Goal: Task Accomplishment & Management: Use online tool/utility

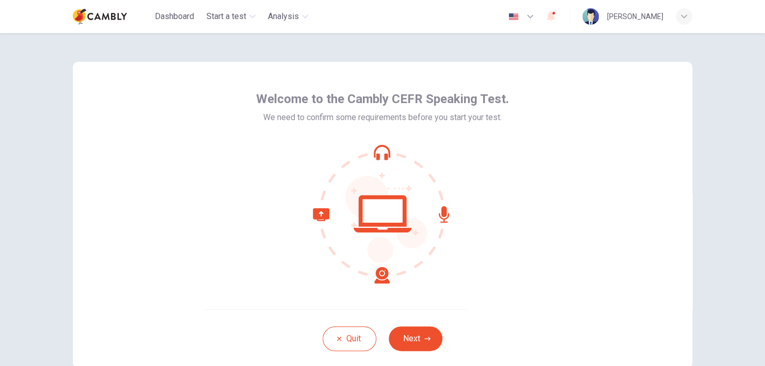
click at [401, 104] on span "Welcome to the Cambly CEFR Speaking Test." at bounding box center [382, 99] width 253 height 17
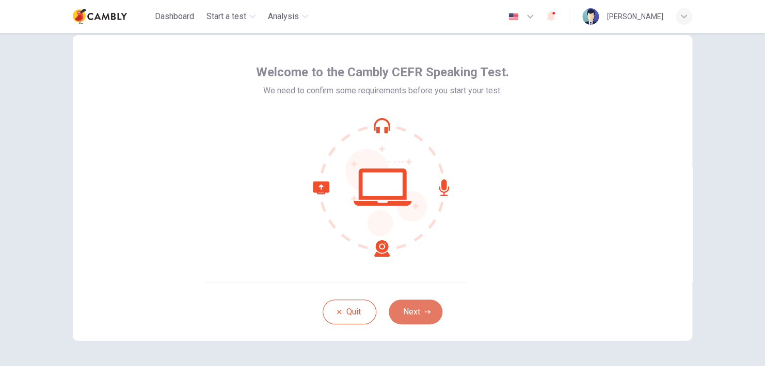
click at [413, 309] on button "Next" at bounding box center [416, 312] width 54 height 25
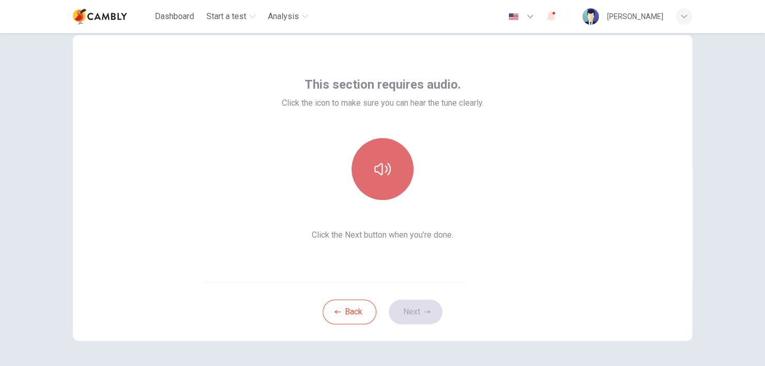
click at [374, 166] on icon "button" at bounding box center [382, 169] width 17 height 12
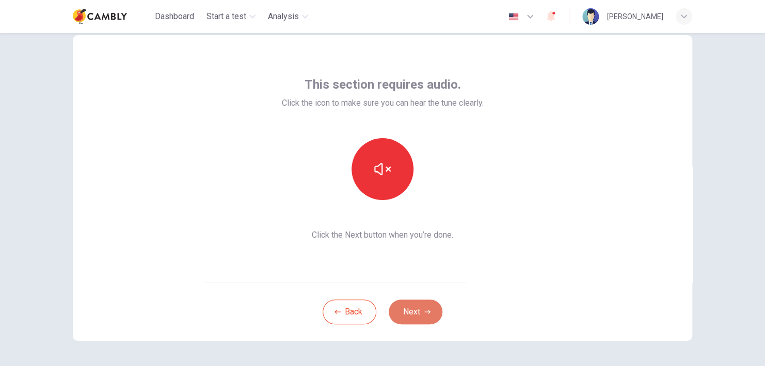
click at [424, 312] on icon "button" at bounding box center [427, 312] width 6 height 4
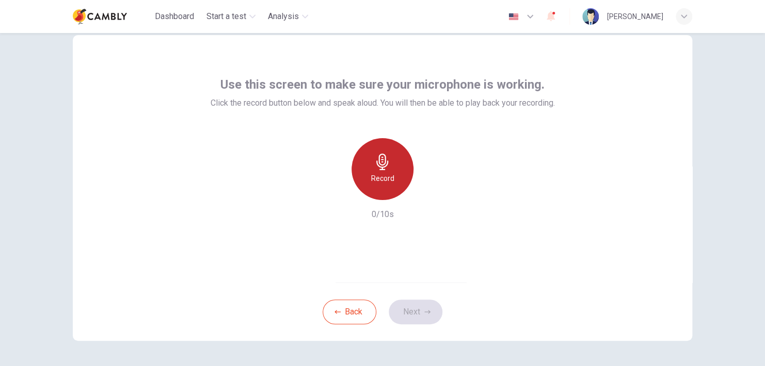
click at [374, 169] on icon "button" at bounding box center [382, 162] width 17 height 17
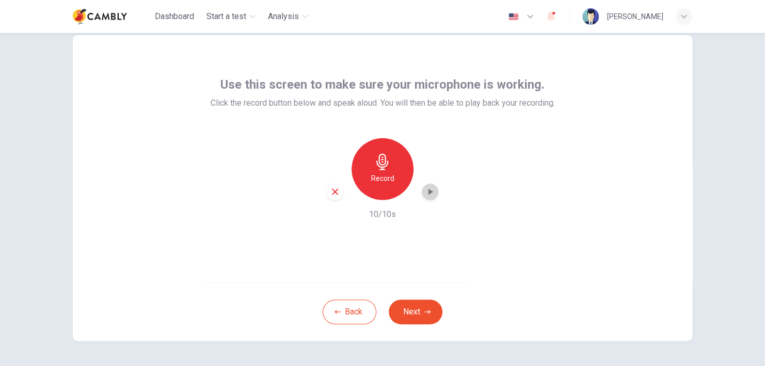
click at [430, 192] on icon "button" at bounding box center [430, 192] width 10 height 10
click at [415, 309] on button "Next" at bounding box center [416, 312] width 54 height 25
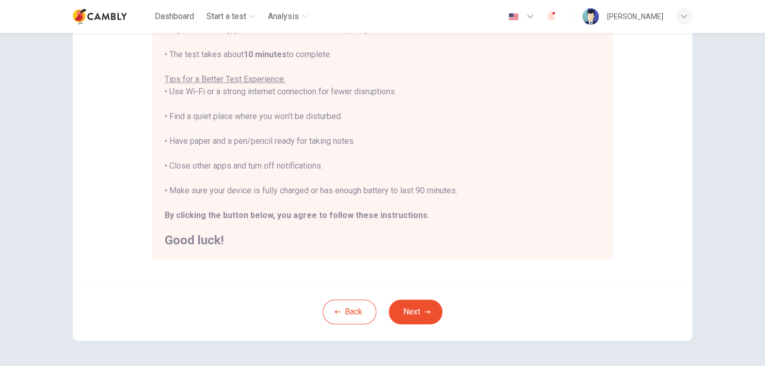
scroll to position [173, 0]
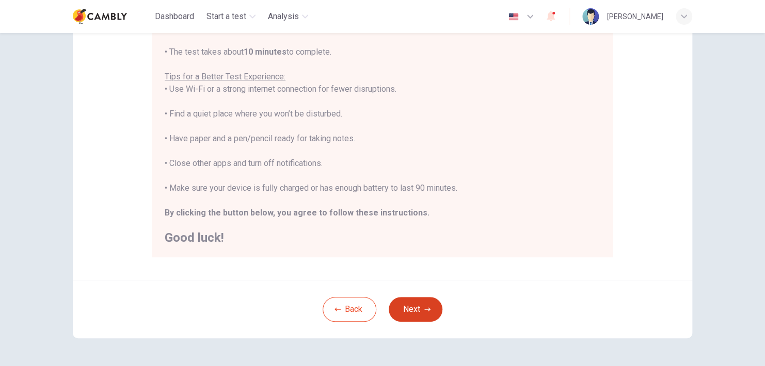
click at [411, 313] on button "Next" at bounding box center [416, 309] width 54 height 25
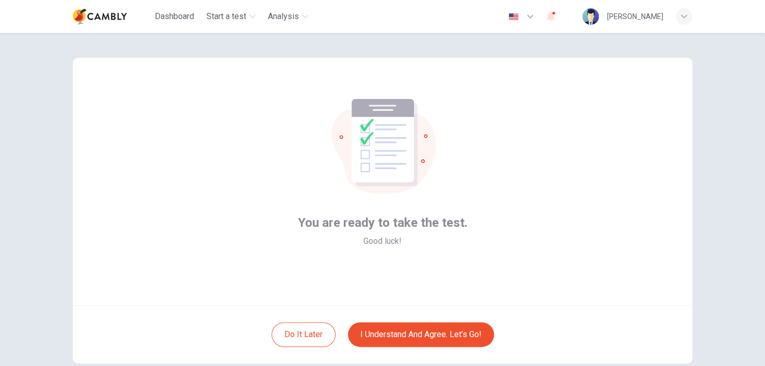
scroll to position [3, 0]
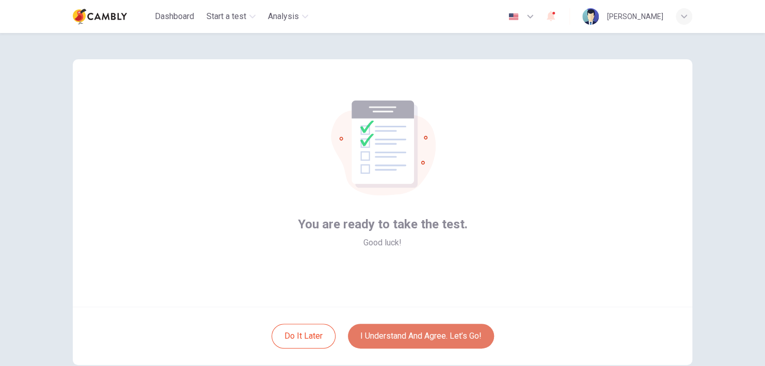
click at [428, 338] on button "I understand and agree. Let’s go!" at bounding box center [421, 336] width 146 height 25
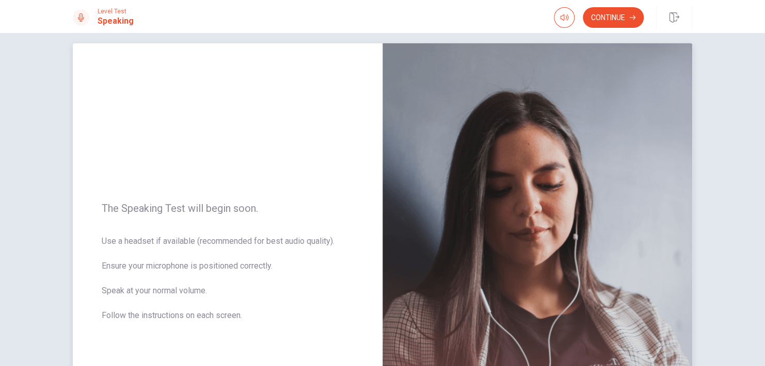
scroll to position [8, 0]
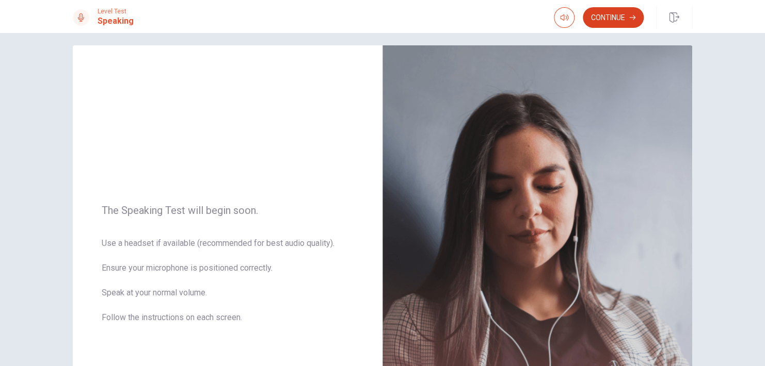
click at [626, 17] on button "Continue" at bounding box center [613, 17] width 61 height 21
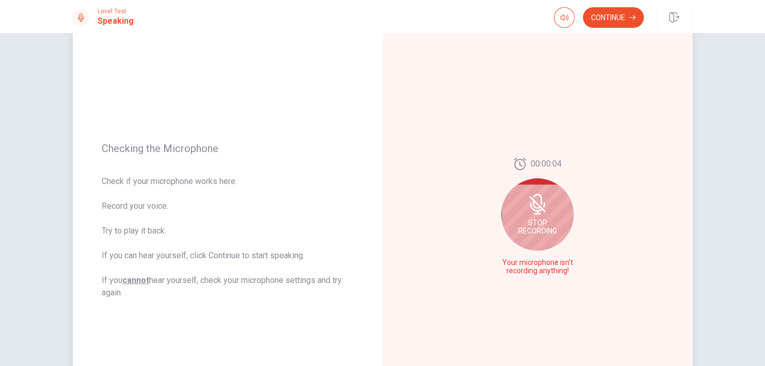
scroll to position [59, 0]
click at [527, 207] on icon at bounding box center [537, 203] width 21 height 21
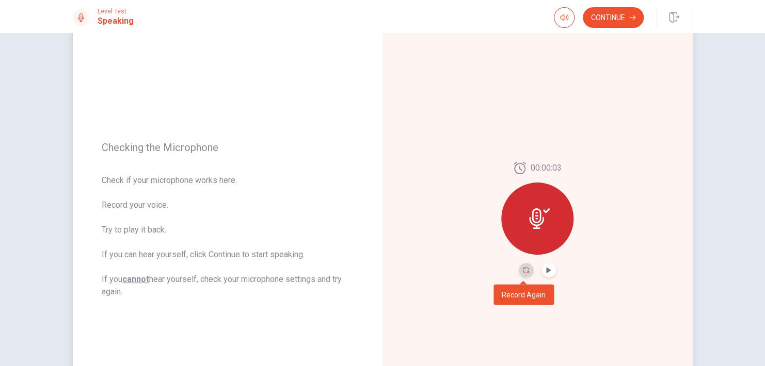
click at [523, 270] on icon "Record Again" at bounding box center [526, 270] width 6 height 6
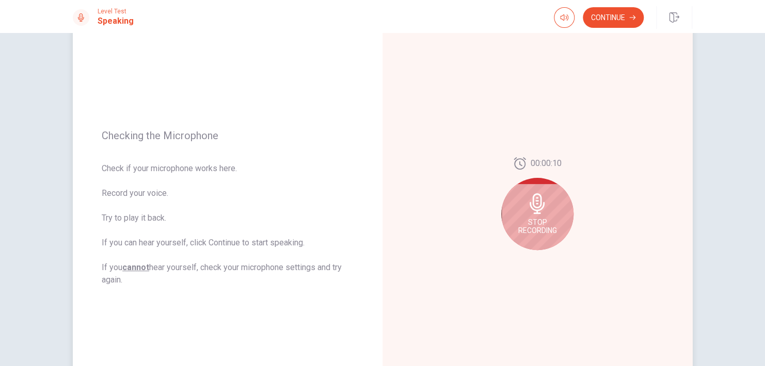
scroll to position [67, 0]
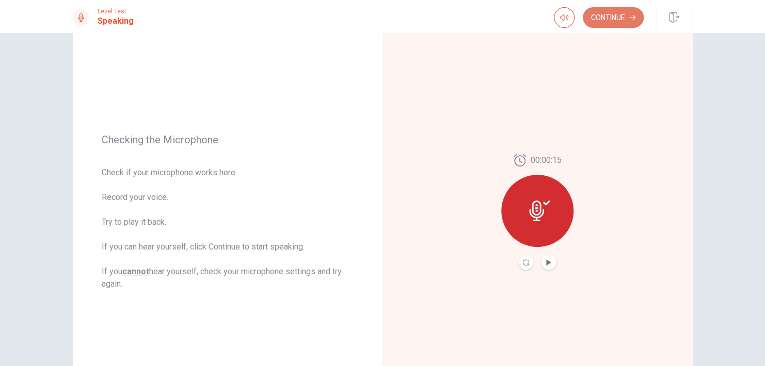
click at [609, 15] on button "Continue" at bounding box center [613, 17] width 61 height 21
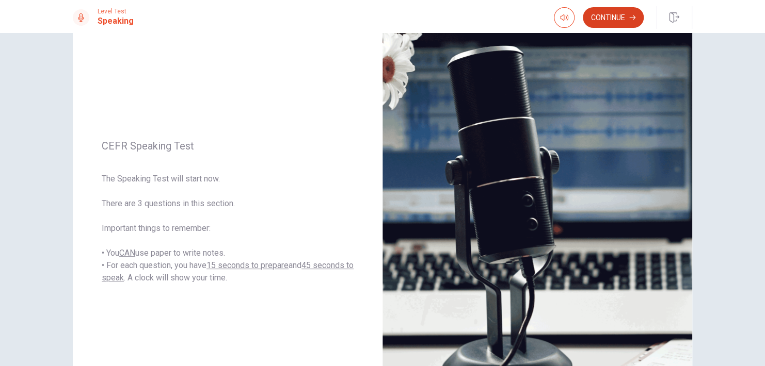
scroll to position [163, 0]
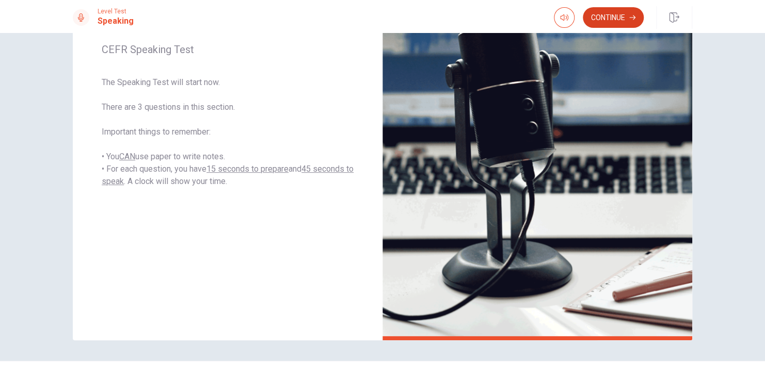
click at [597, 23] on button "Continue" at bounding box center [613, 17] width 61 height 21
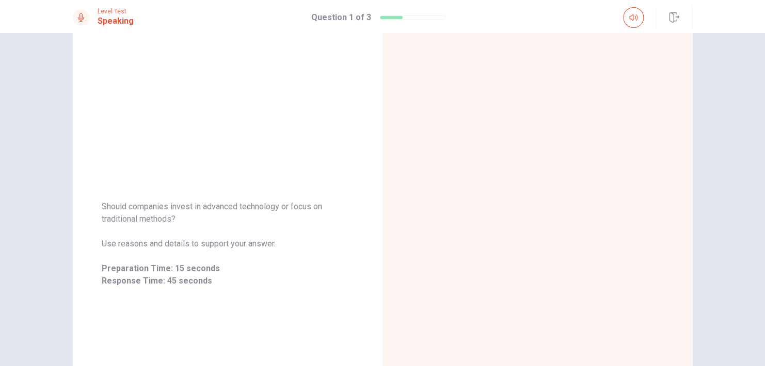
scroll to position [35, 0]
click at [247, 209] on span "Should companies invest in advanced technology or focus on traditional methods?" at bounding box center [228, 213] width 252 height 25
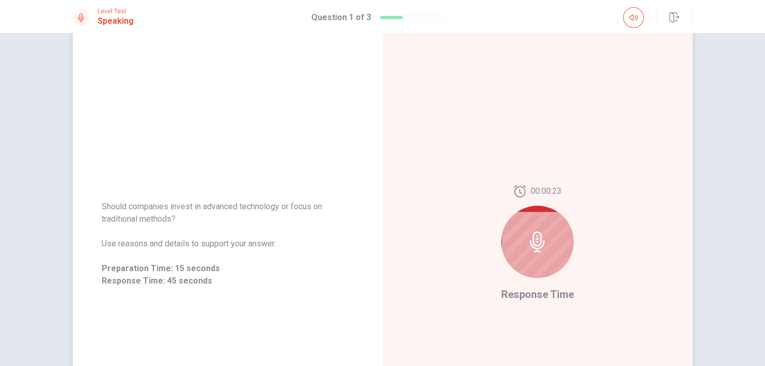
click at [538, 192] on span "00:00:23" at bounding box center [545, 191] width 31 height 12
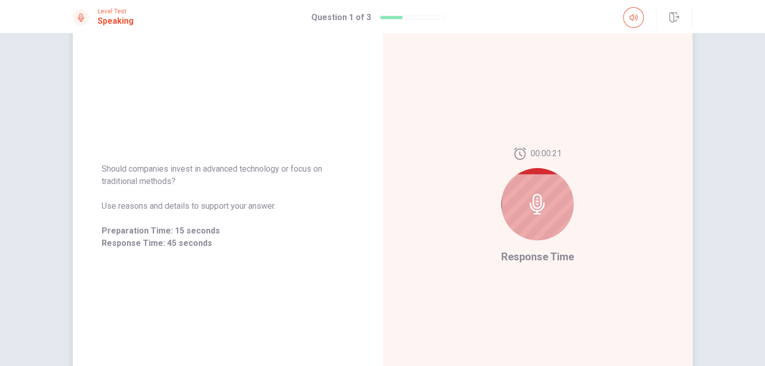
scroll to position [74, 0]
click at [529, 255] on span "Response Time" at bounding box center [537, 255] width 73 height 12
click at [532, 209] on icon at bounding box center [537, 202] width 21 height 21
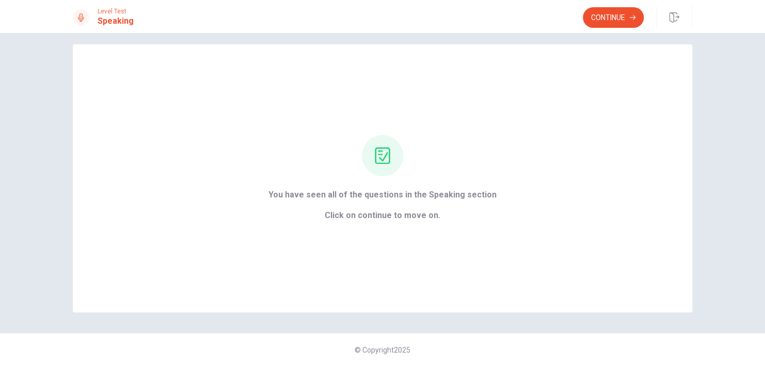
scroll to position [9, 0]
click at [598, 20] on button "Continue" at bounding box center [613, 17] width 61 height 21
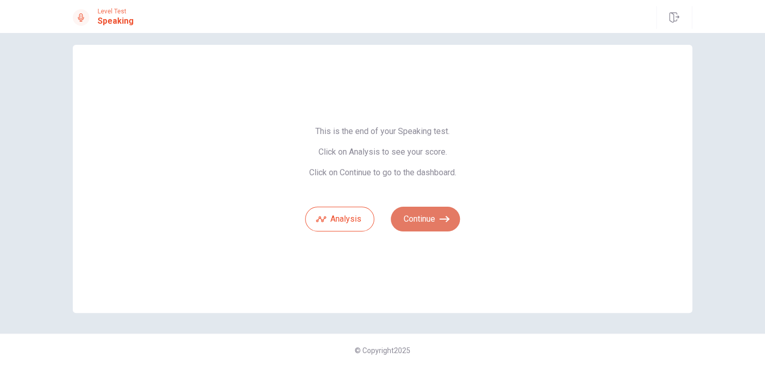
click at [415, 218] on button "Continue" at bounding box center [425, 219] width 69 height 25
